Goal: Information Seeking & Learning: Learn about a topic

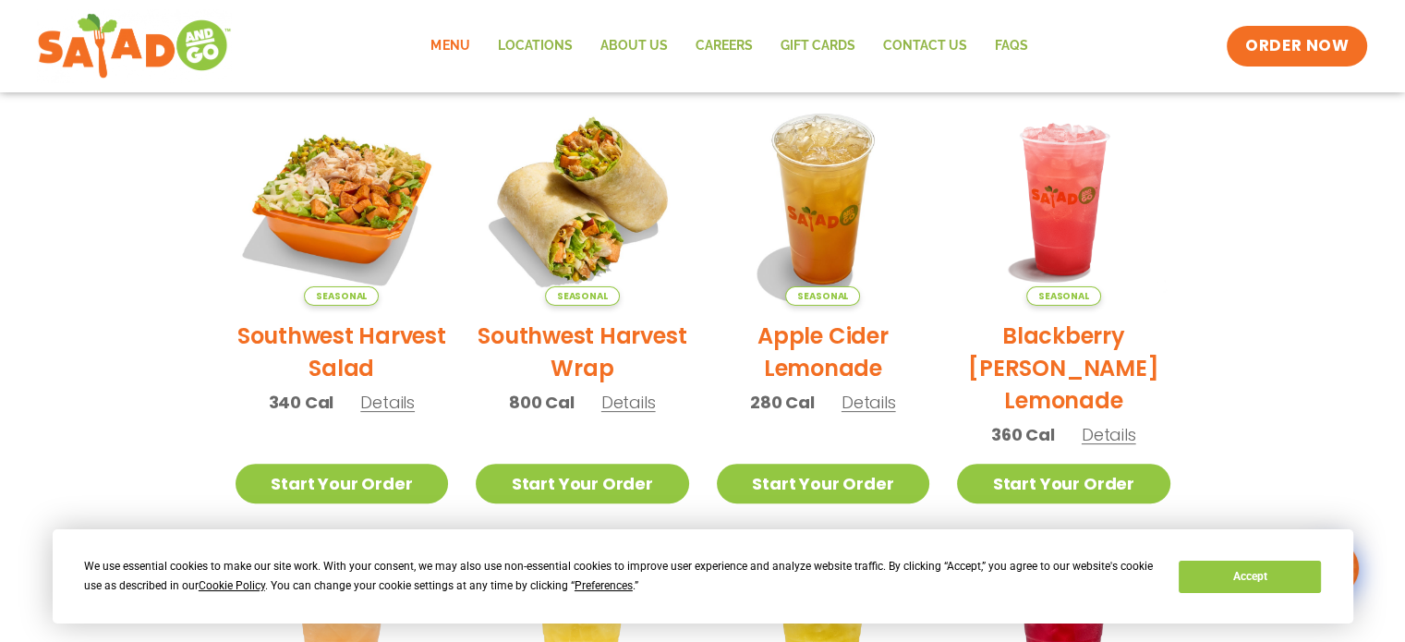
scroll to position [462, 0]
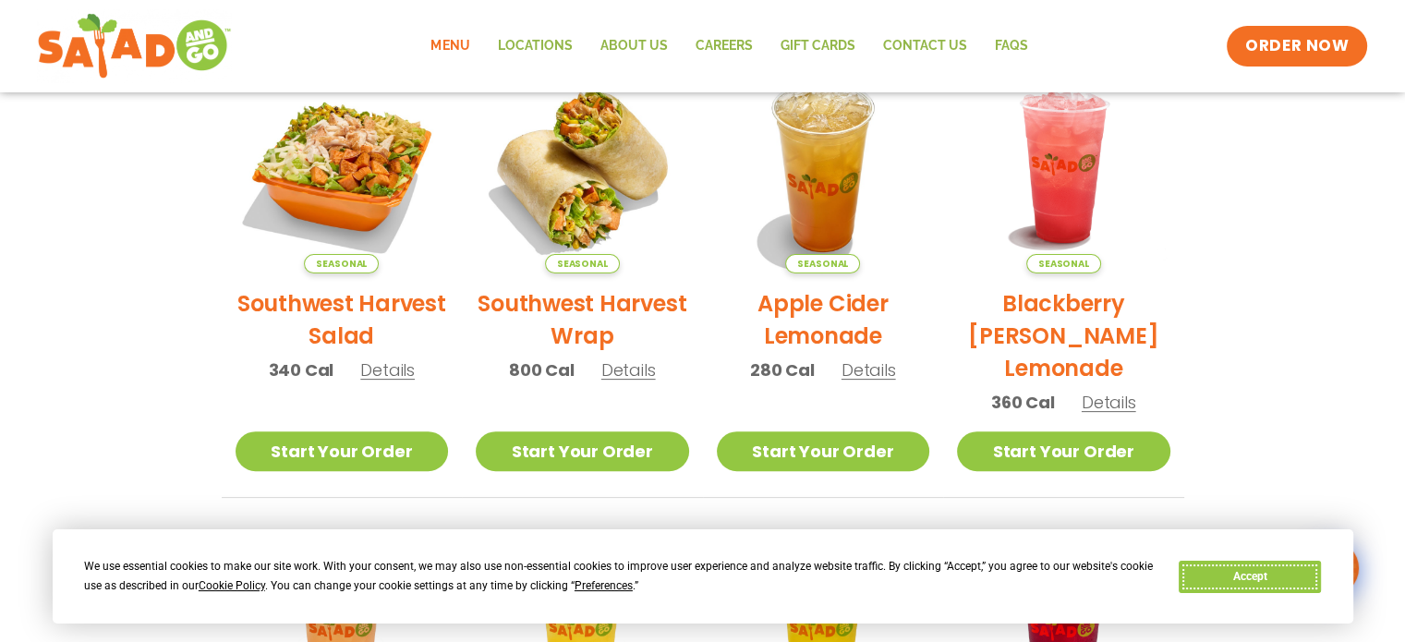
drag, startPoint x: 1237, startPoint y: 571, endPoint x: 1258, endPoint y: 524, distance: 51.3
click at [1237, 571] on button "Accept" at bounding box center [1250, 577] width 142 height 32
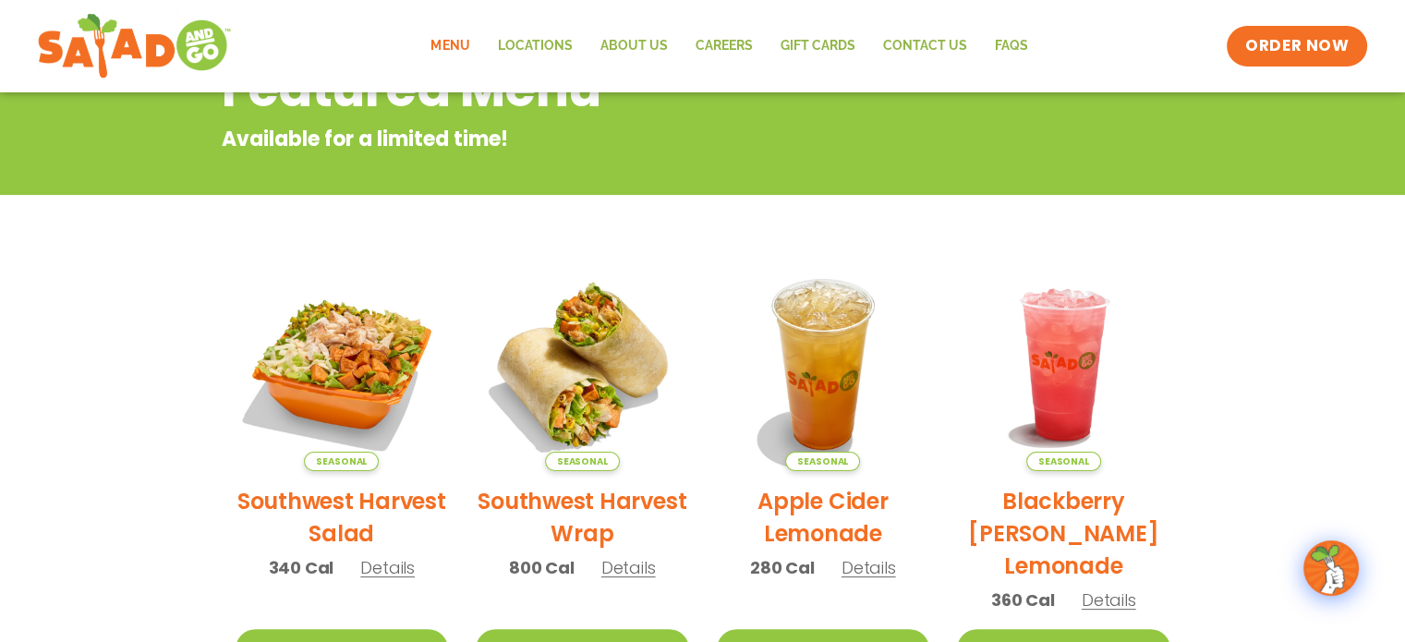
scroll to position [0, 0]
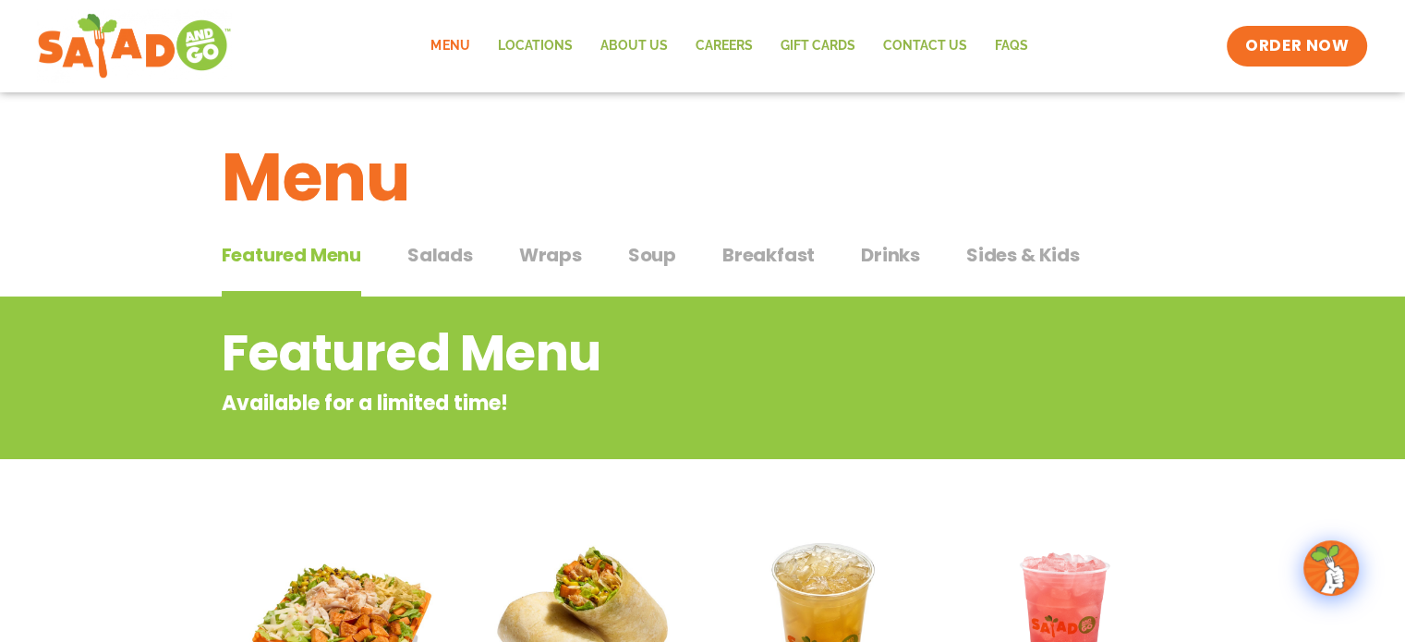
click at [447, 245] on span "Salads" at bounding box center [440, 255] width 66 height 28
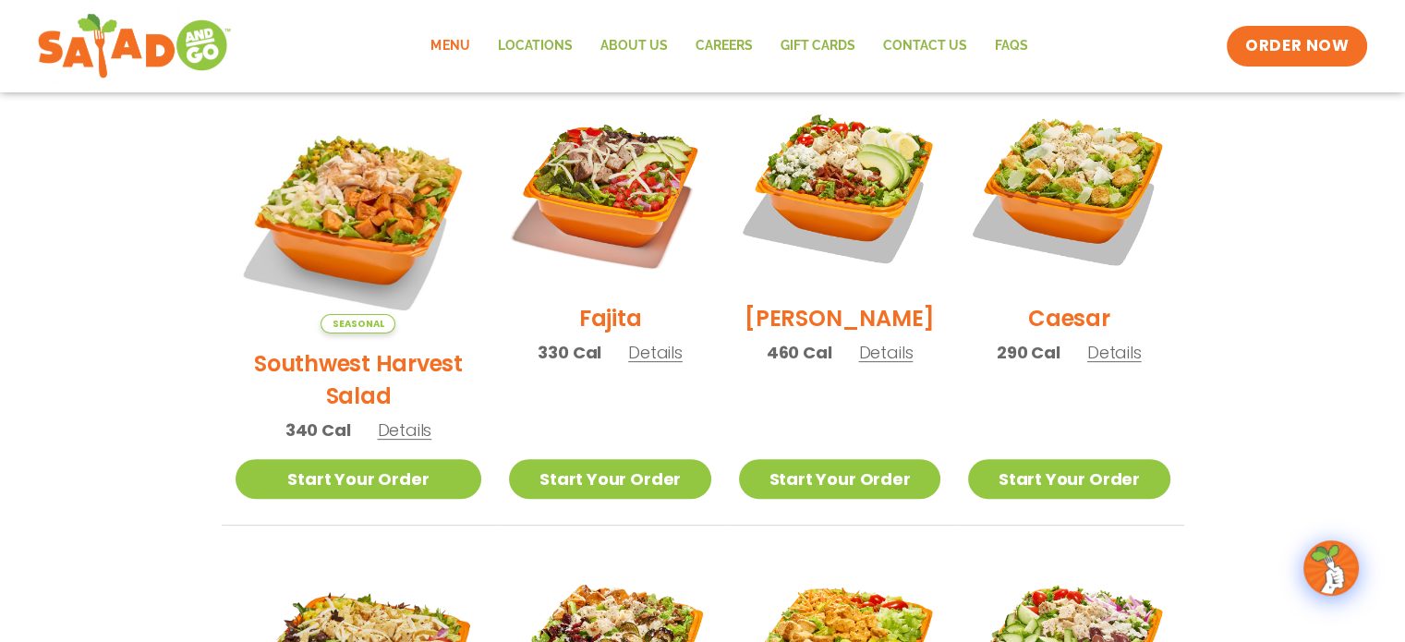
scroll to position [462, 0]
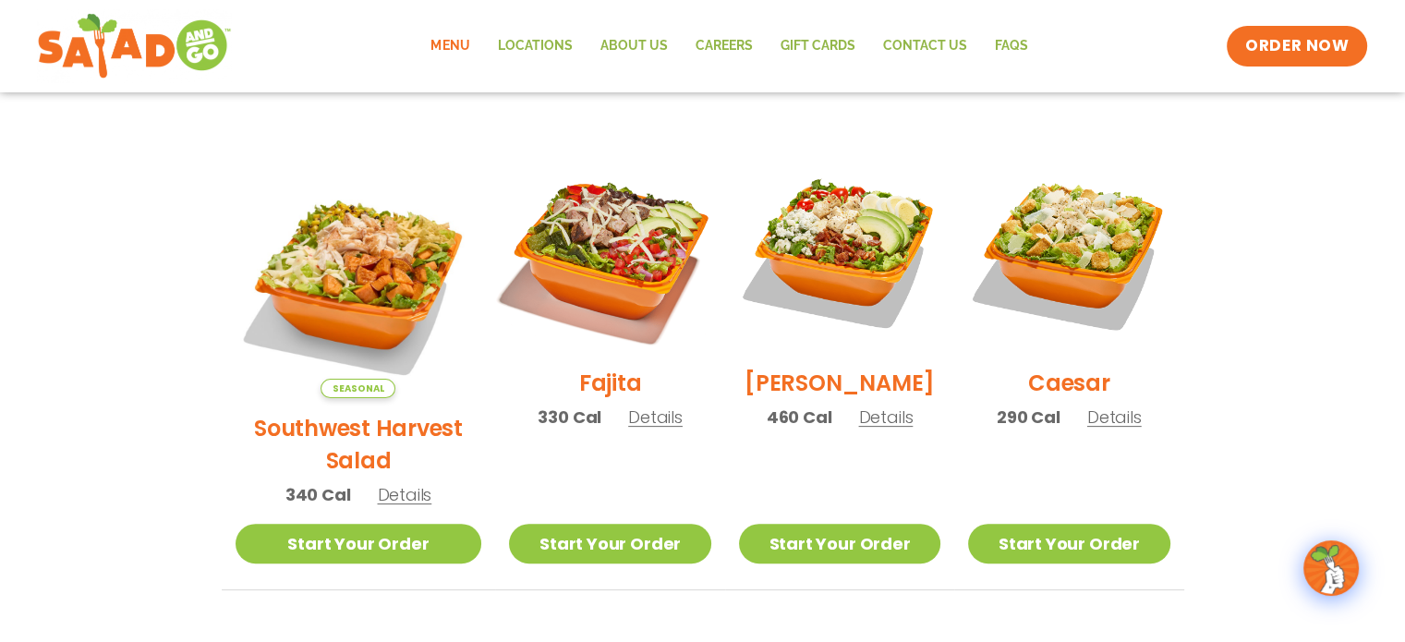
click at [602, 243] on img at bounding box center [610, 252] width 237 height 237
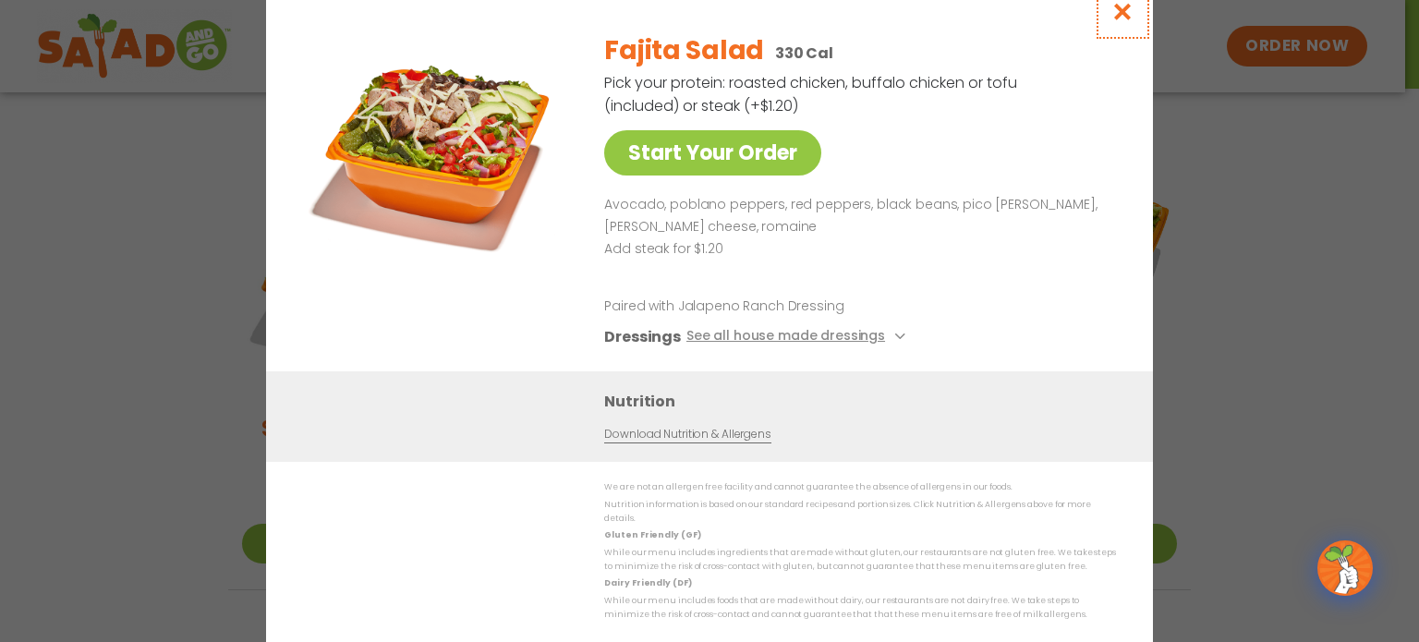
click at [1126, 21] on icon "Close modal" at bounding box center [1123, 11] width 23 height 19
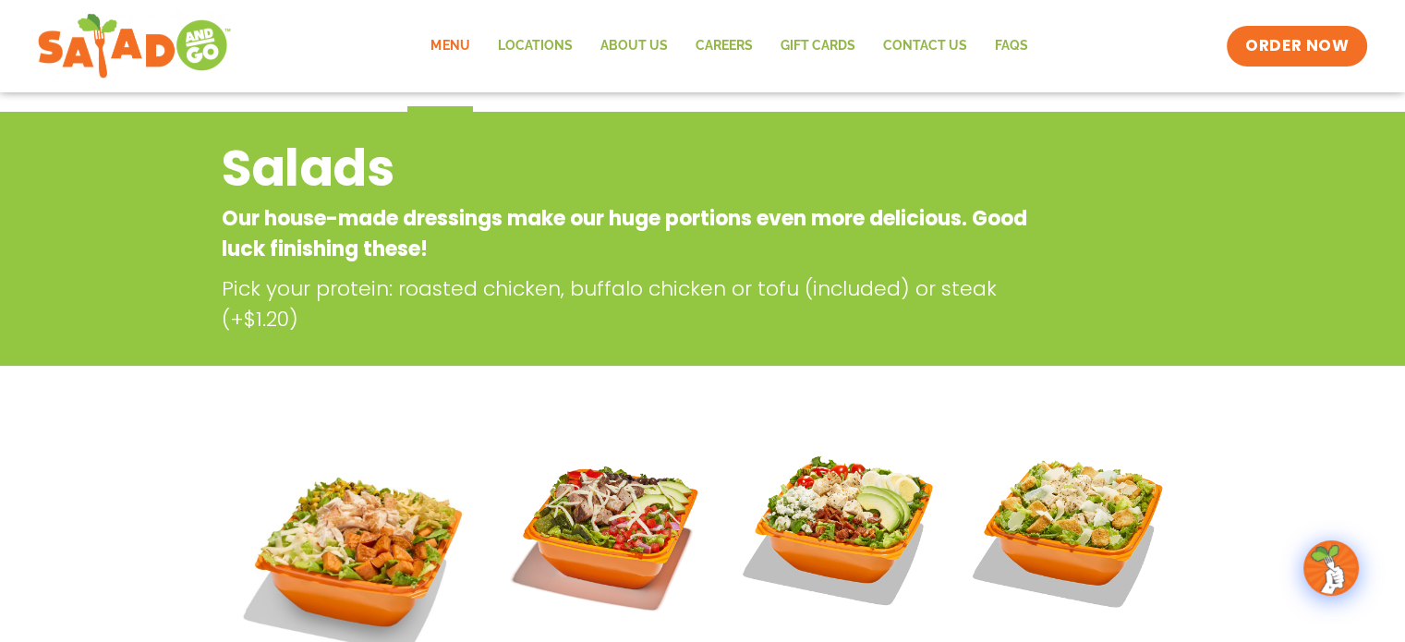
scroll to position [0, 0]
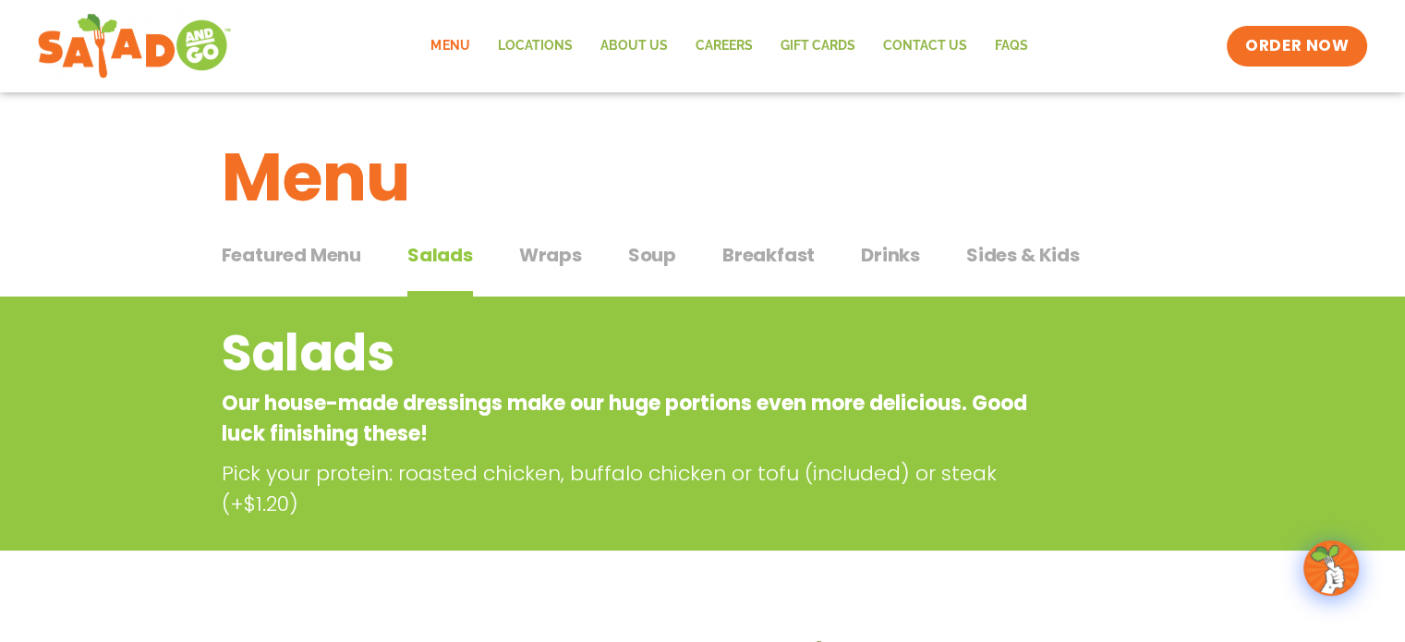
click at [543, 253] on span "Wraps" at bounding box center [550, 255] width 63 height 28
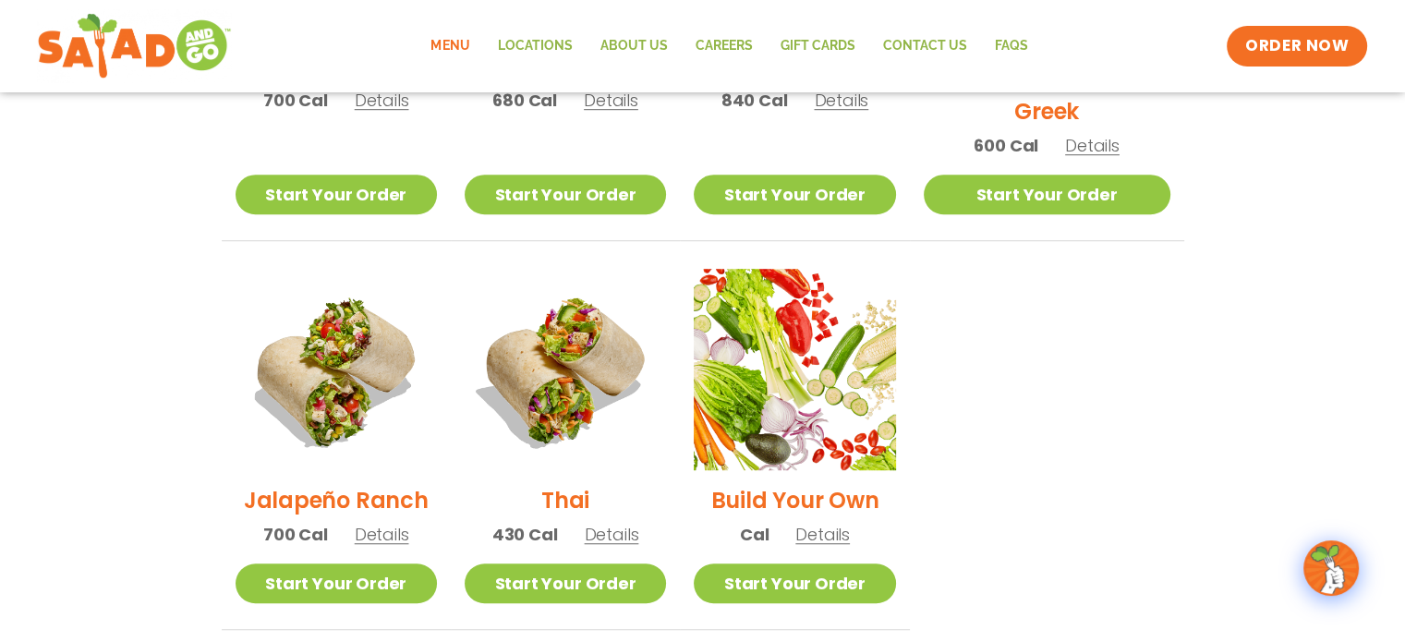
scroll to position [813, 0]
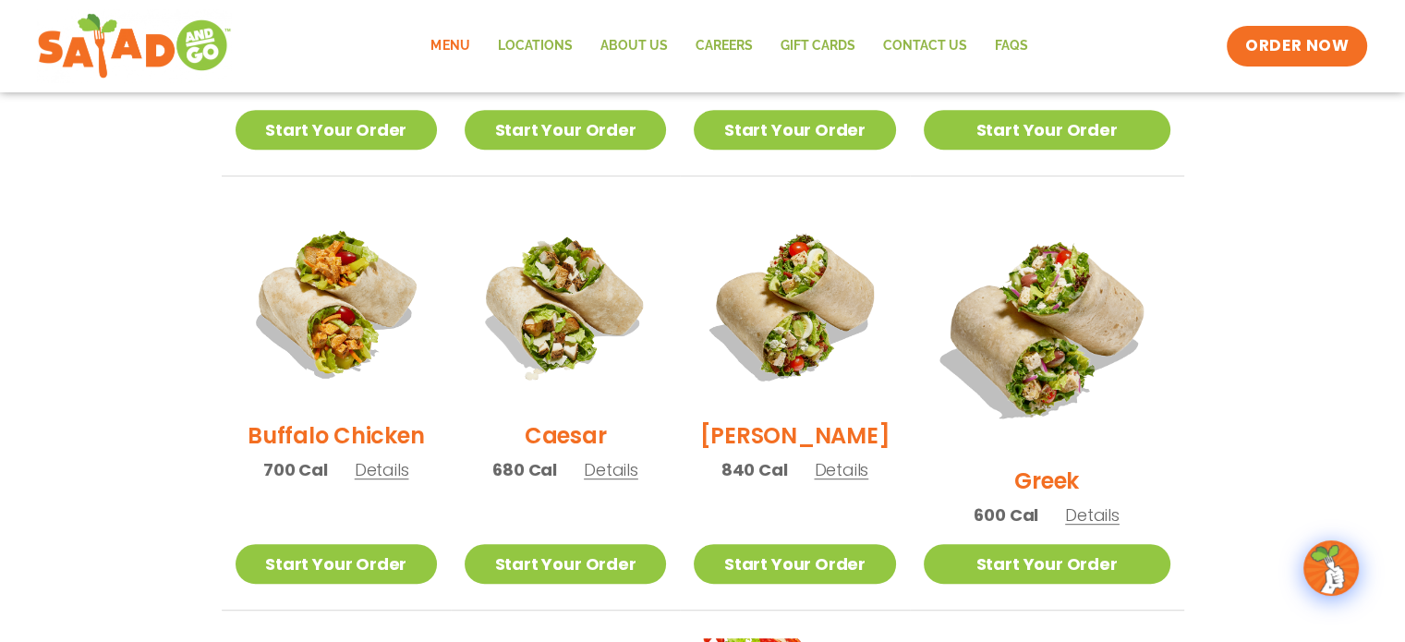
click at [454, 61] on link "Menu" at bounding box center [450, 46] width 67 height 43
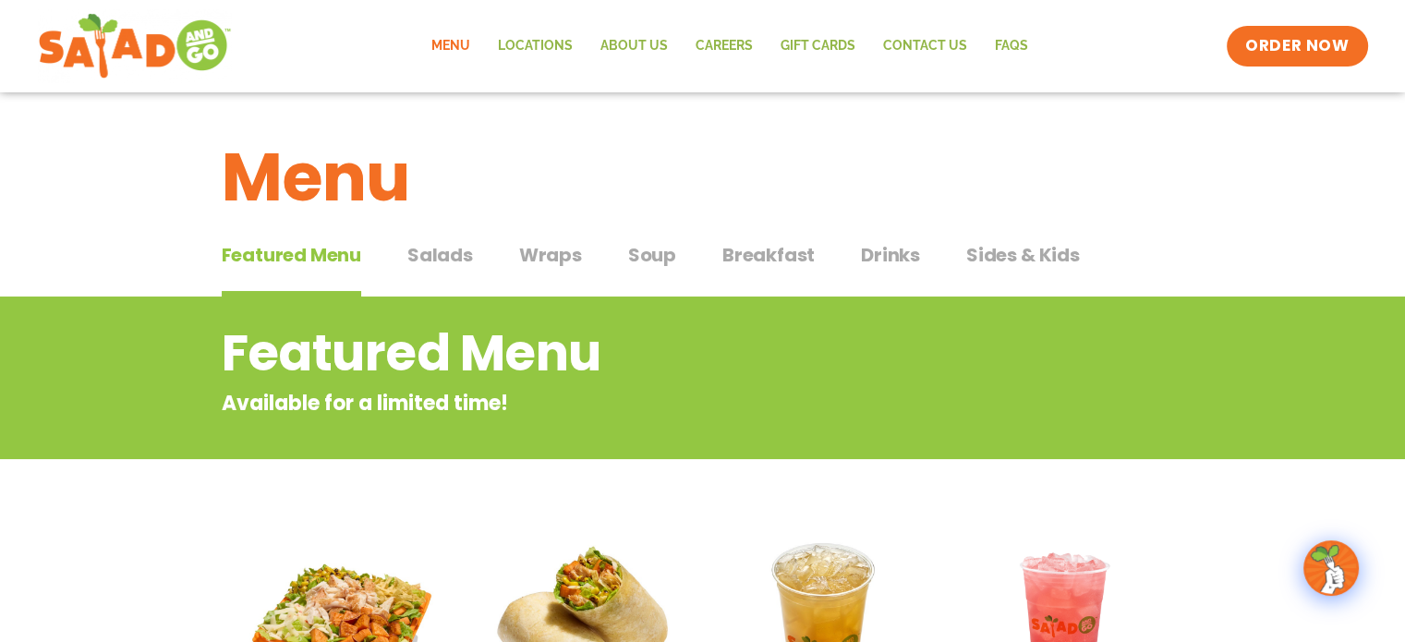
click at [455, 256] on span "Salads" at bounding box center [440, 255] width 66 height 28
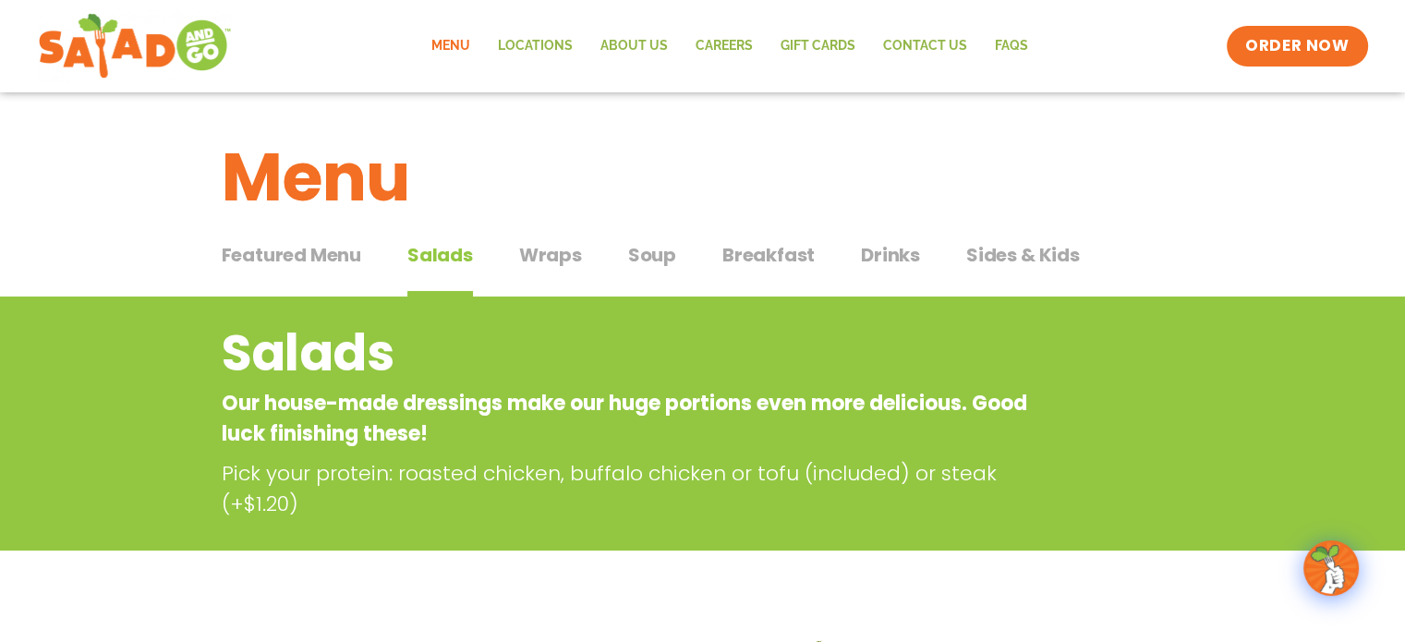
click at [884, 257] on span "Drinks" at bounding box center [890, 255] width 59 height 28
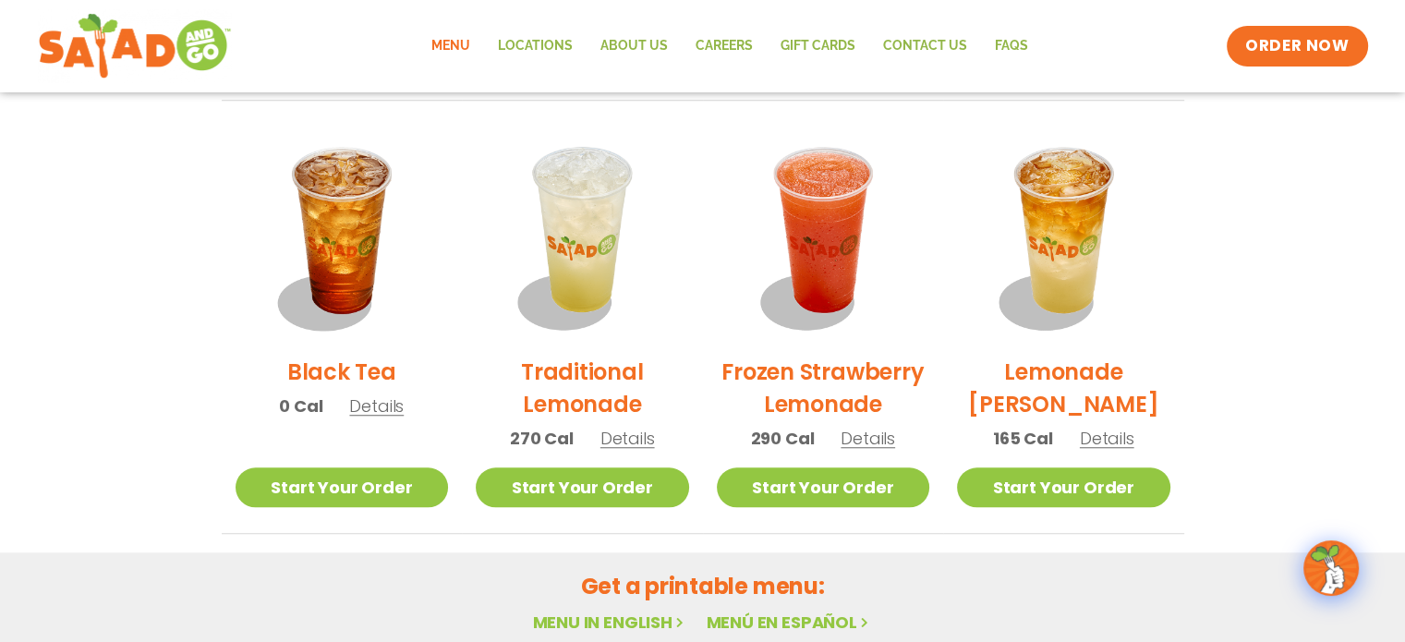
scroll to position [1386, 0]
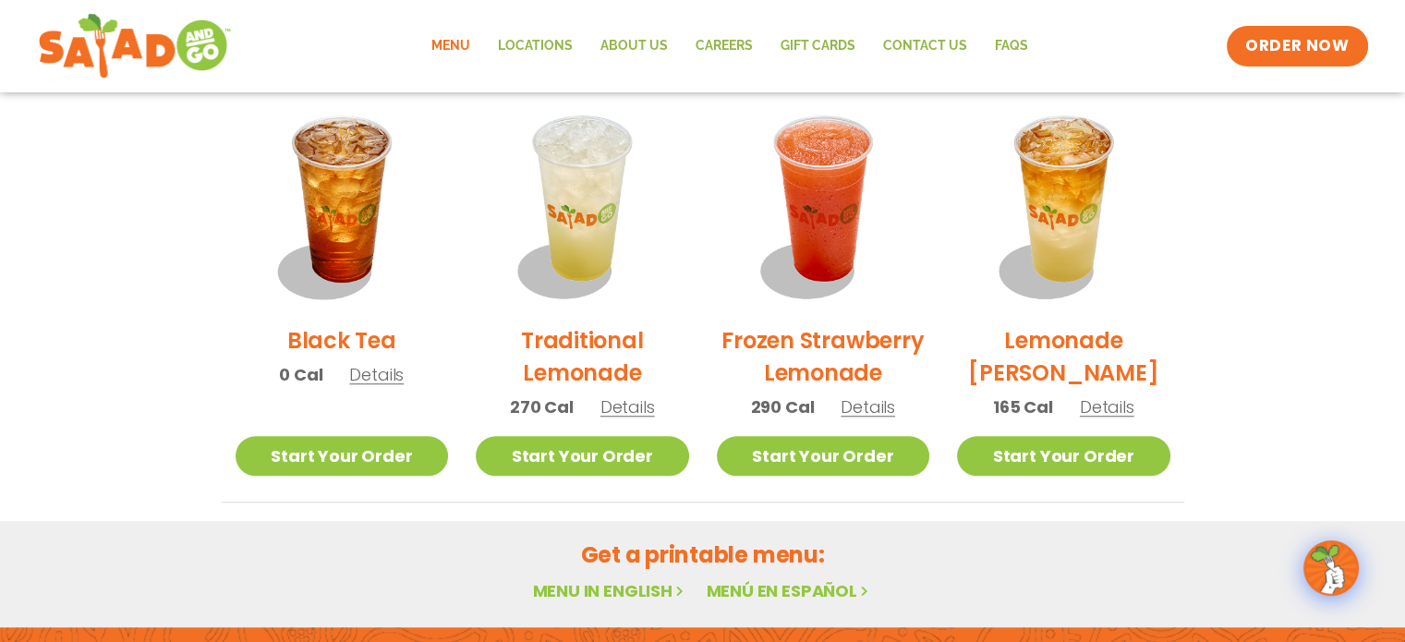
drag, startPoint x: 1174, startPoint y: 376, endPoint x: 1186, endPoint y: 380, distance: 12.6
click at [1173, 376] on li "Lemonade [PERSON_NAME] 165 Cal Details Start Your Order Start Your Order Lemona…" at bounding box center [1063, 300] width 241 height 406
